Goal: Information Seeking & Learning: Check status

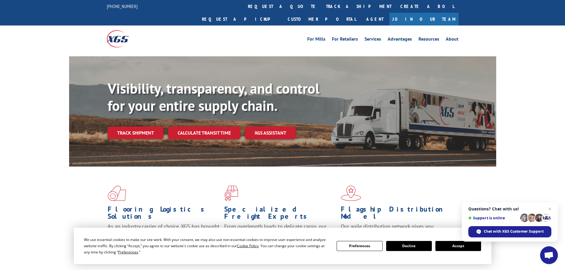
click at [457, 248] on button "Accept" at bounding box center [458, 246] width 46 height 10
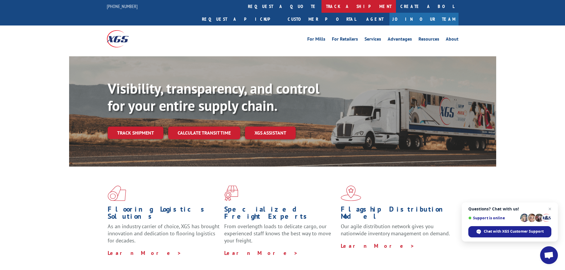
click at [321, 7] on link "track a shipment" at bounding box center [358, 6] width 74 height 13
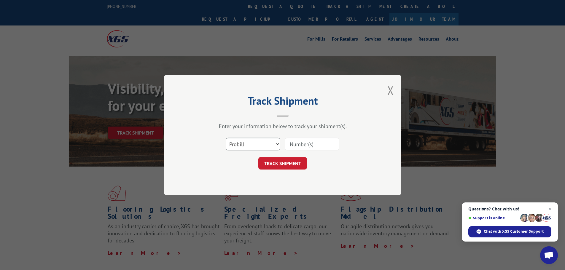
click at [261, 149] on select "Select category... Probill BOL PO" at bounding box center [253, 144] width 55 height 12
select select "bol"
click at [226, 138] on select "Select category... Probill BOL PO" at bounding box center [253, 144] width 55 height 12
click at [306, 144] on input at bounding box center [312, 144] width 55 height 12
paste input "7086388"
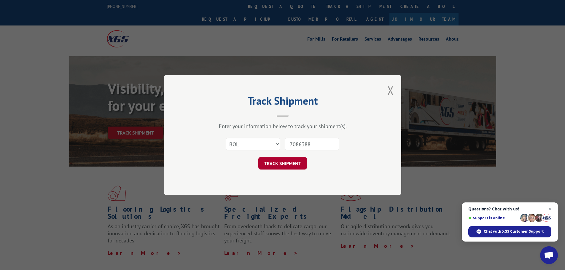
type input "7086388"
click at [284, 164] on button "TRACK SHIPMENT" at bounding box center [282, 163] width 49 height 12
